Goal: Task Accomplishment & Management: Manage account settings

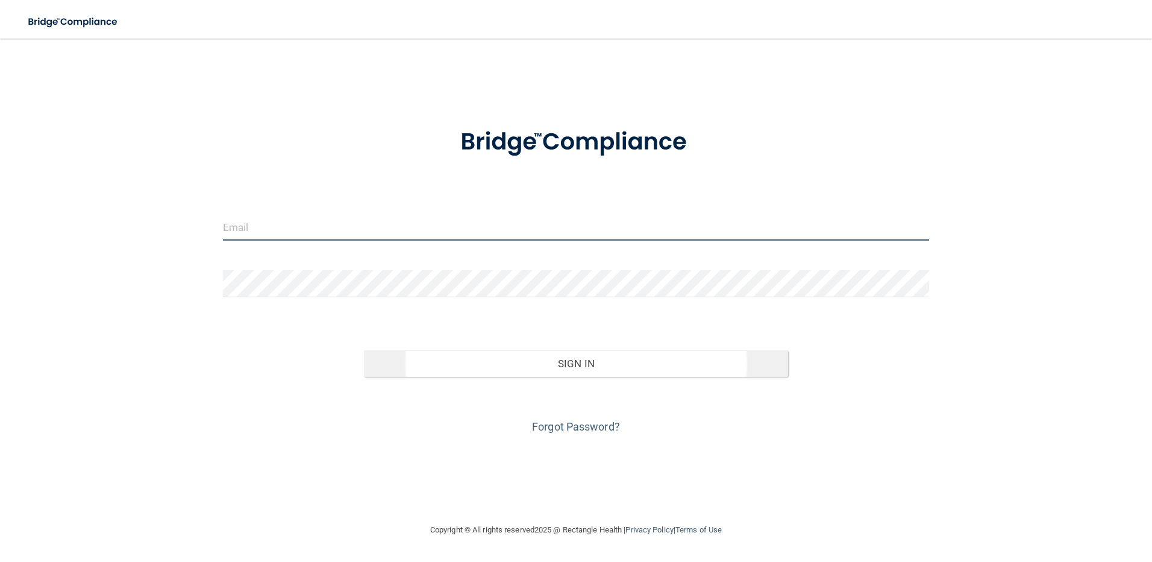
type input "[PERSON_NAME][EMAIL_ADDRESS][DOMAIN_NAME]"
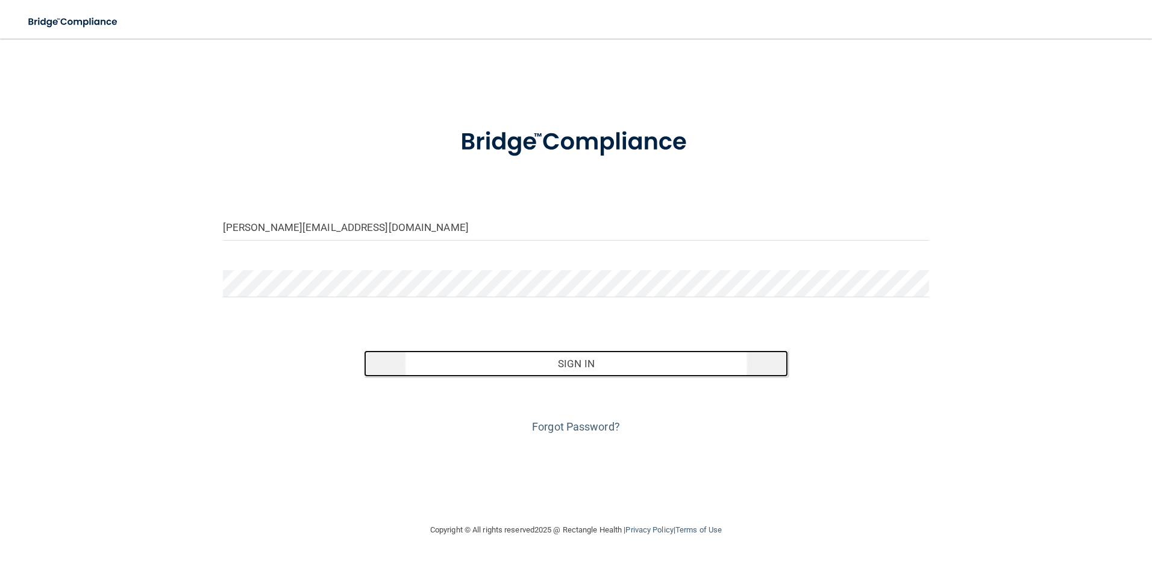
click at [586, 362] on button "Sign In" at bounding box center [576, 363] width 424 height 27
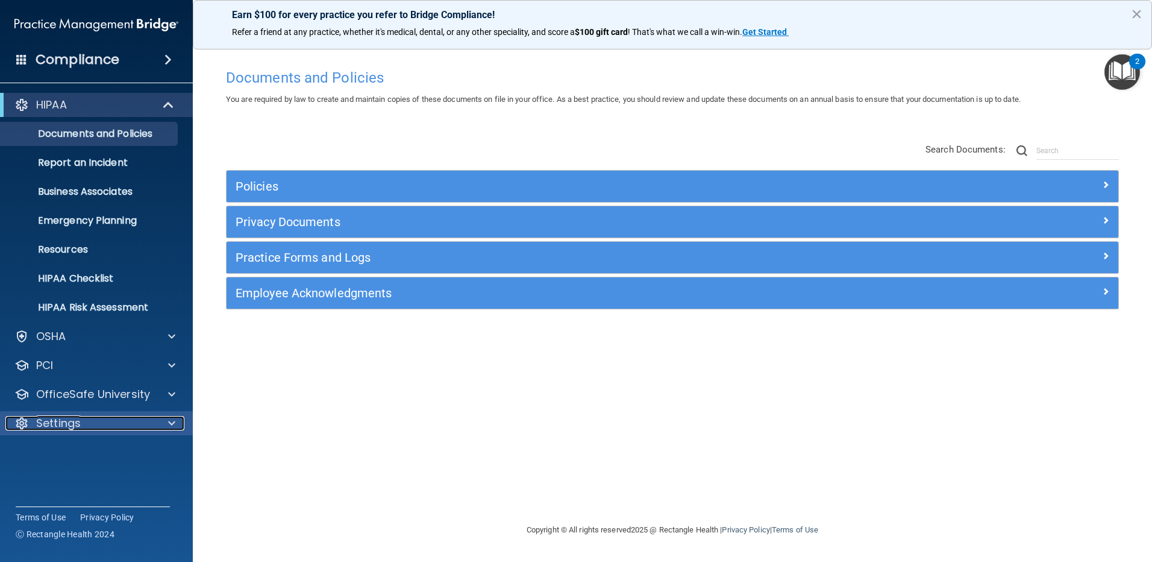
click at [171, 423] on span at bounding box center [171, 423] width 7 height 14
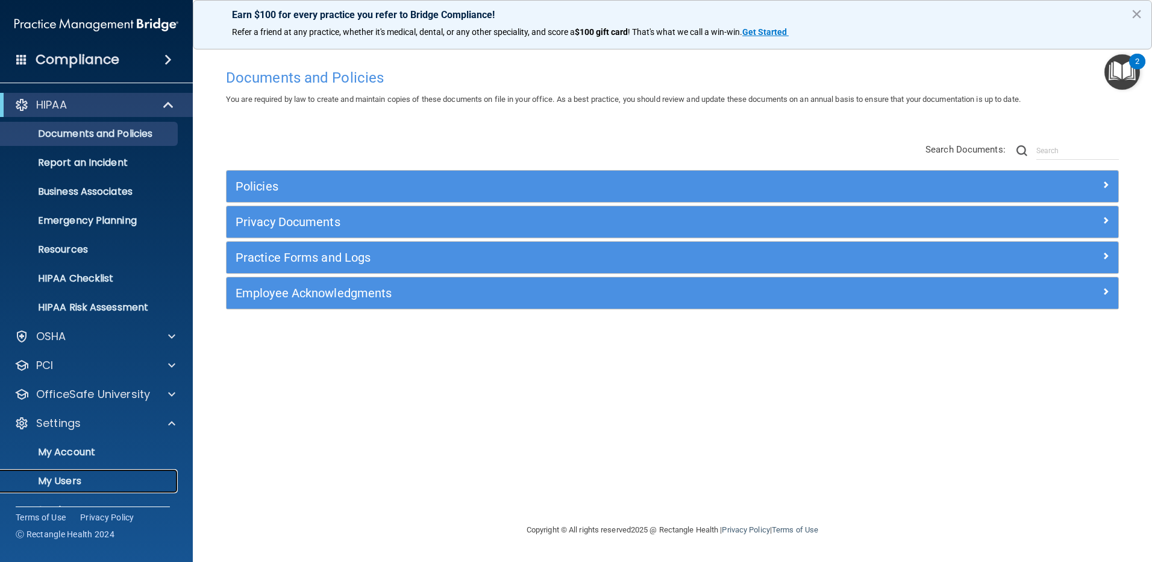
click at [64, 477] on p "My Users" at bounding box center [90, 481] width 165 height 12
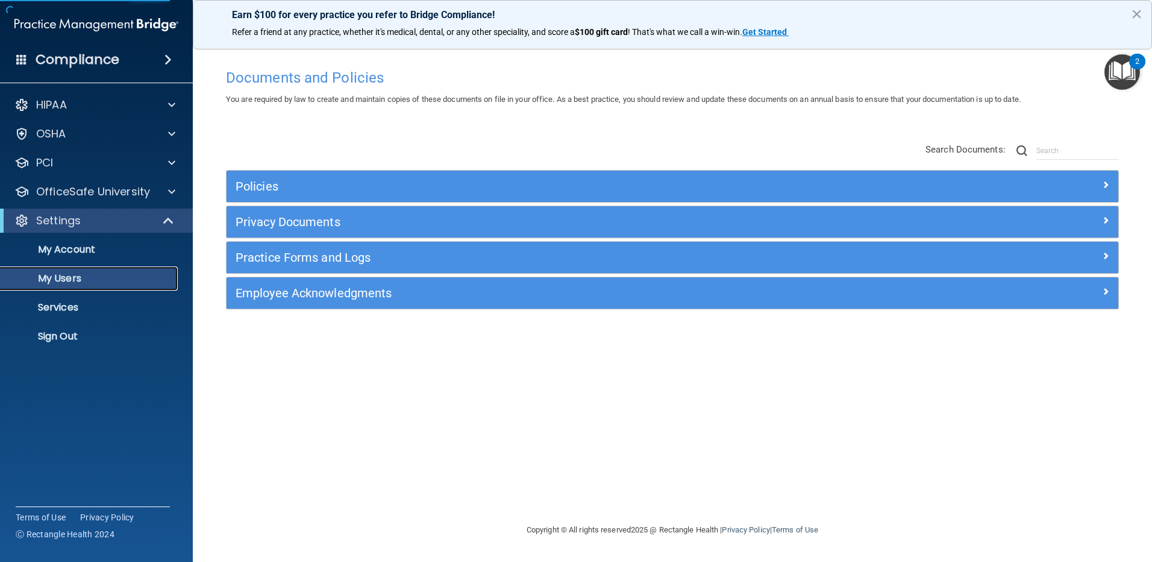
select select "20"
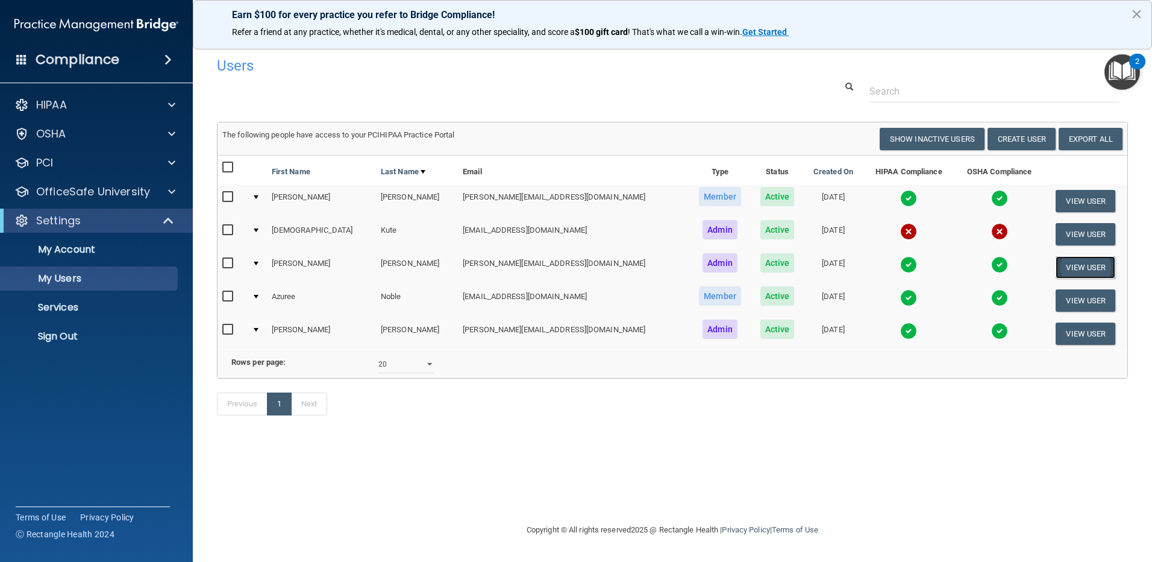
click at [1074, 266] on button "View User" at bounding box center [1086, 267] width 60 height 22
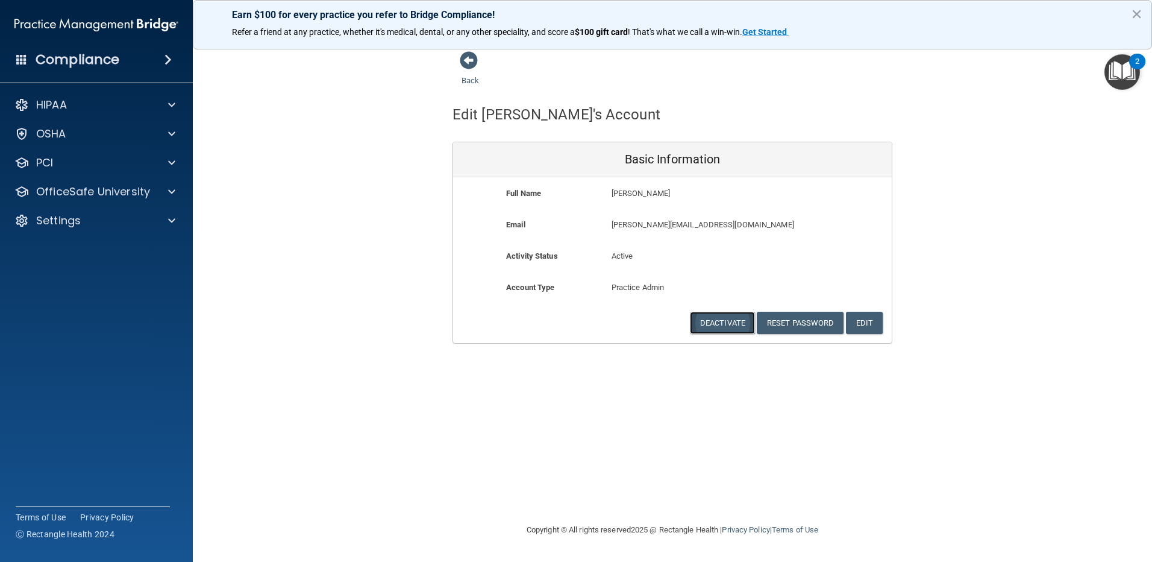
click at [725, 322] on button "Deactivate" at bounding box center [722, 323] width 65 height 22
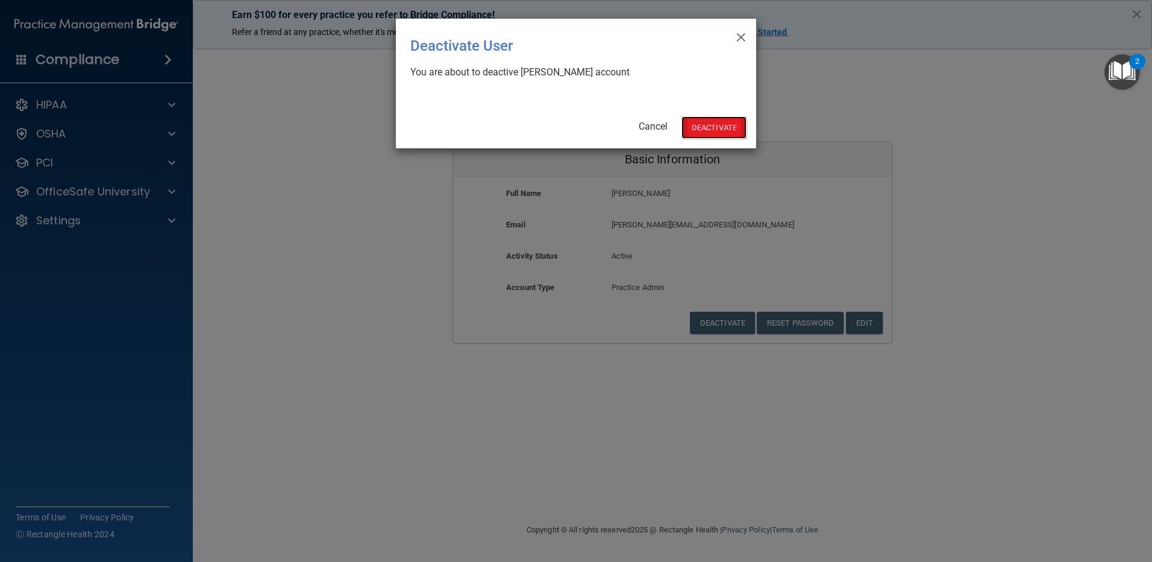
click at [718, 128] on button "Deactivate" at bounding box center [714, 127] width 65 height 22
